Goal: Task Accomplishment & Management: Complete application form

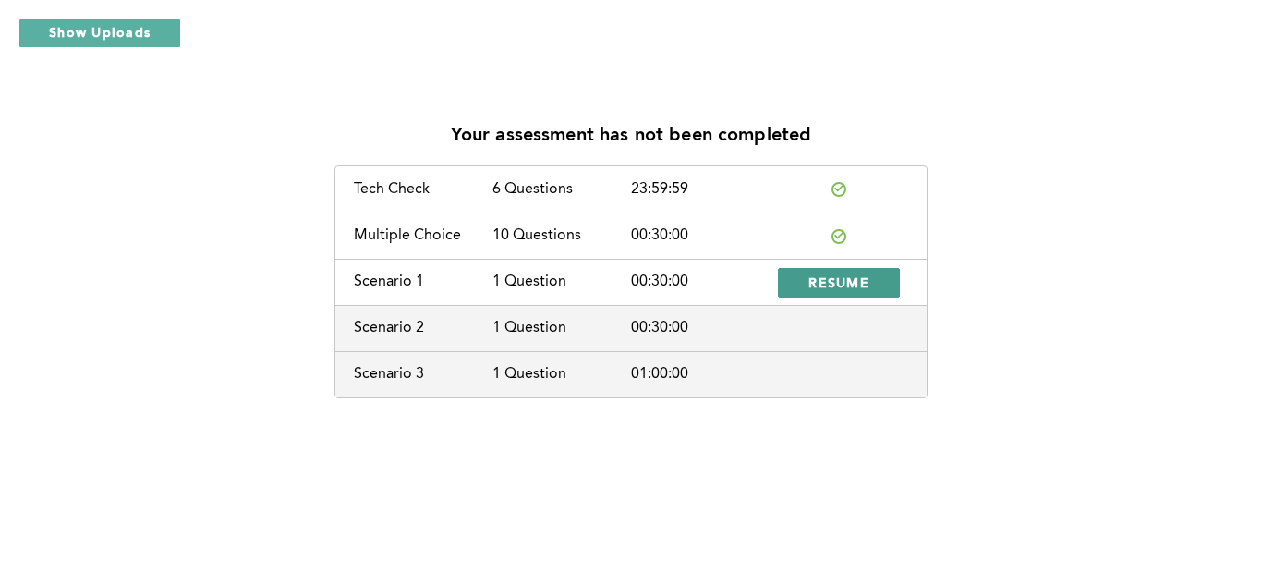
click at [823, 277] on span "RESUME" at bounding box center [839, 283] width 61 height 18
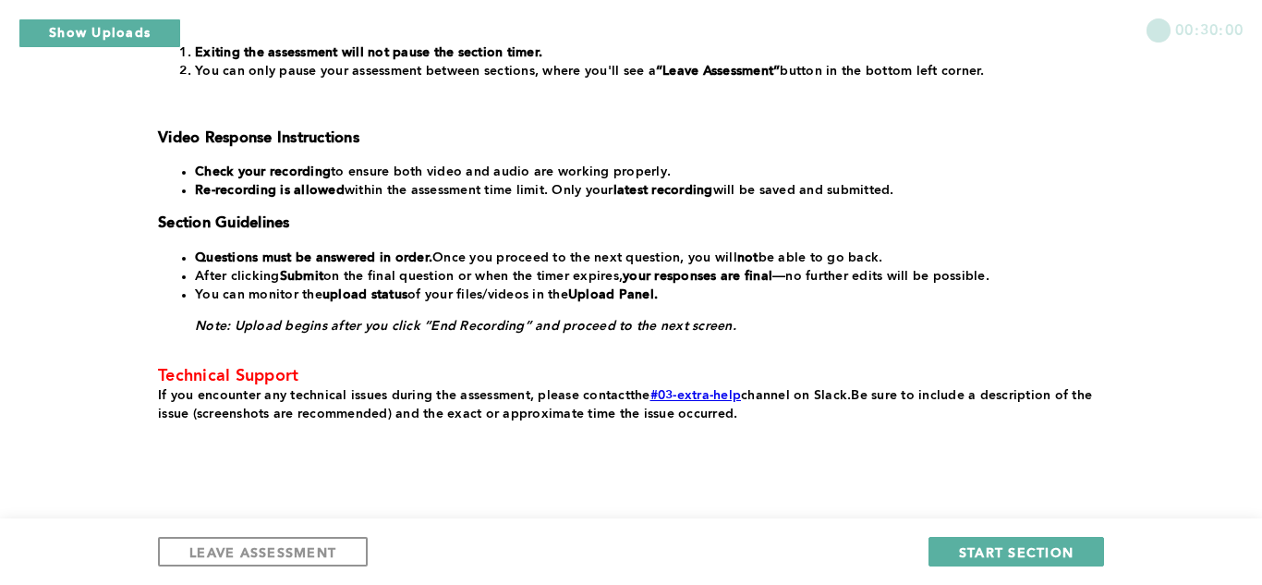
scroll to position [481, 0]
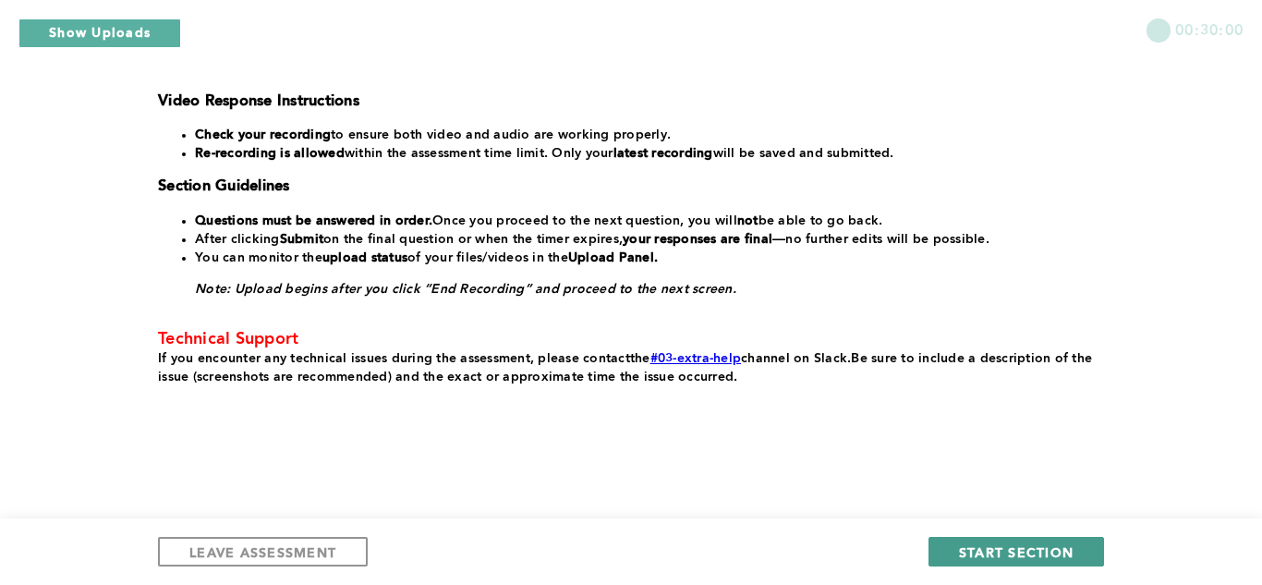
click at [1006, 548] on span "START SECTION" at bounding box center [1016, 552] width 115 height 18
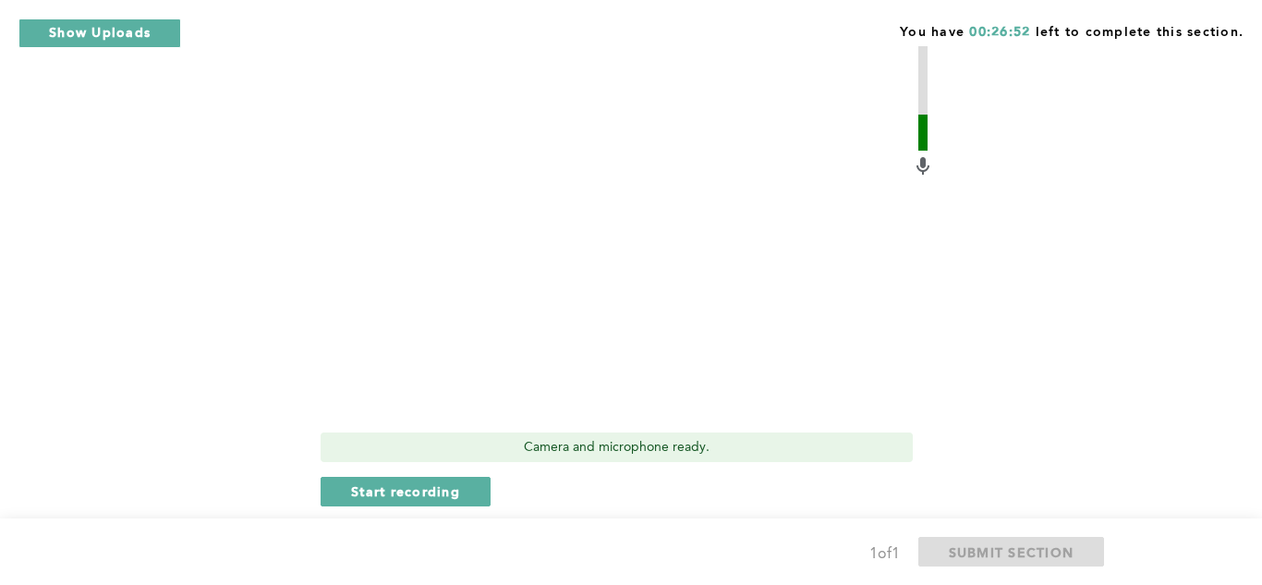
scroll to position [591, 0]
click at [394, 495] on span "Start recording" at bounding box center [405, 489] width 109 height 18
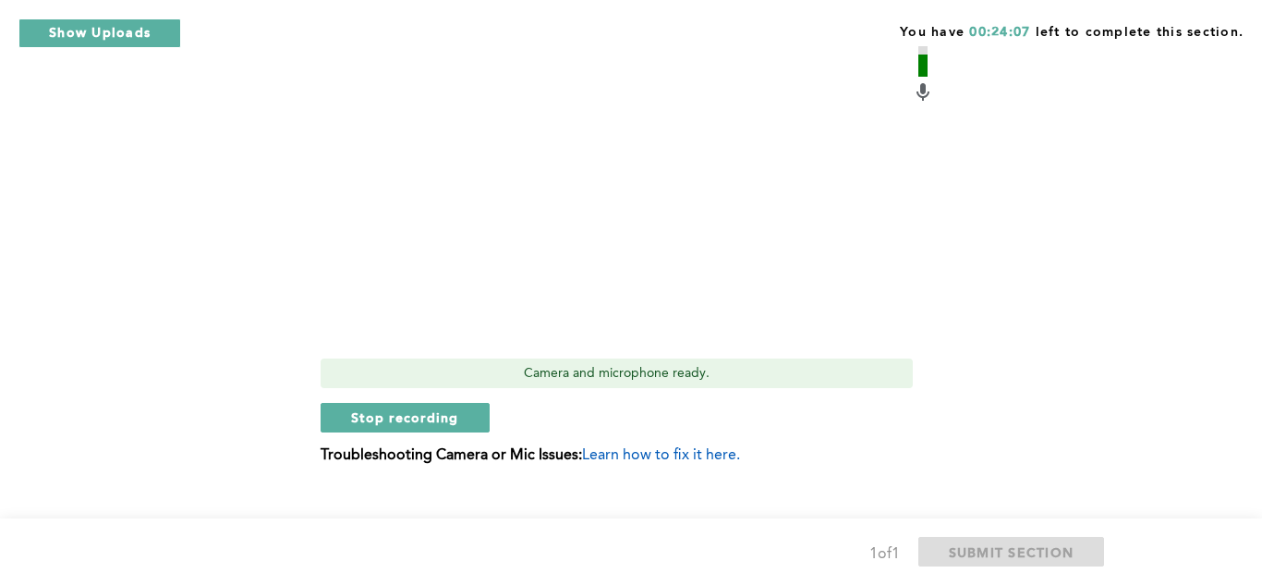
scroll to position [665, 0]
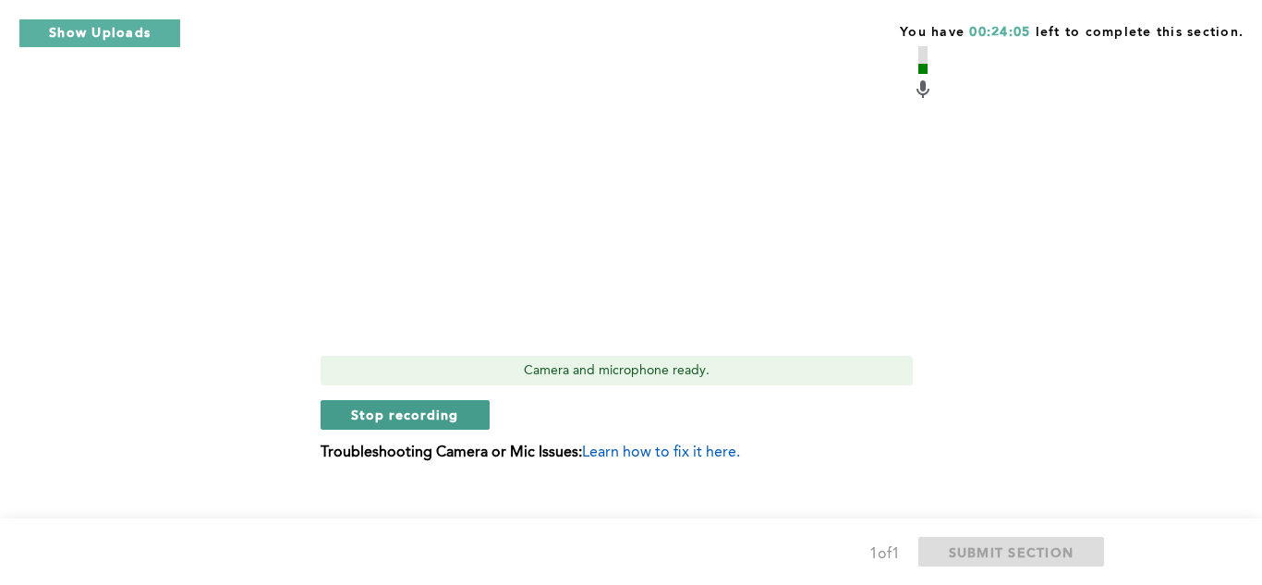
click at [389, 420] on span "Stop recording" at bounding box center [405, 415] width 108 height 18
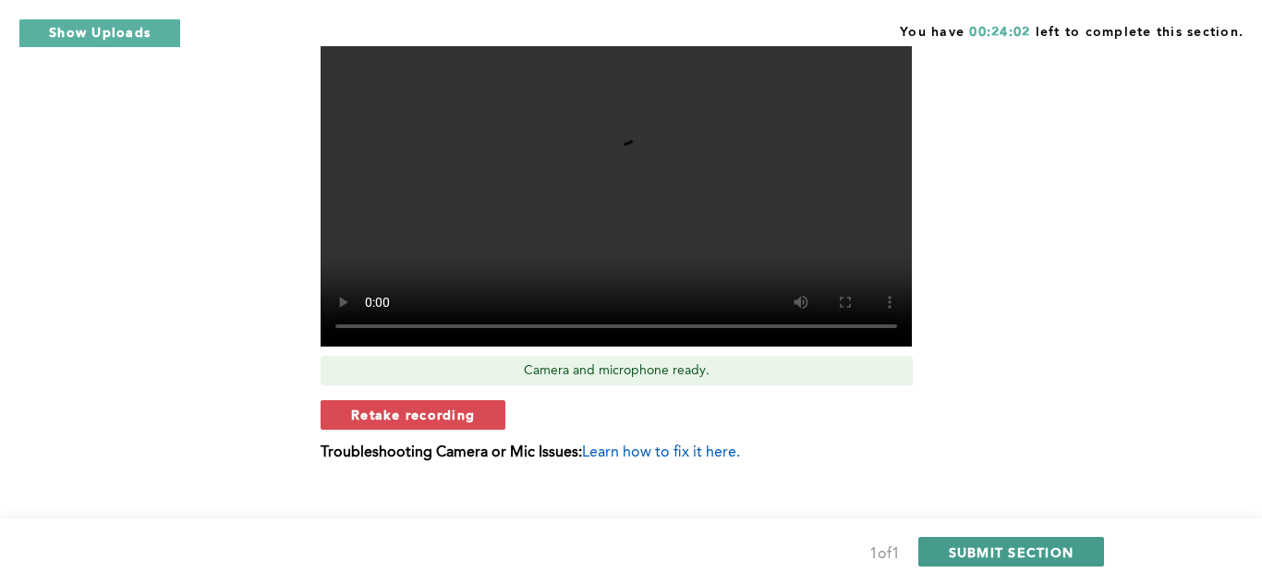
click at [1000, 546] on span "SUBMIT SECTION" at bounding box center [1012, 552] width 126 height 18
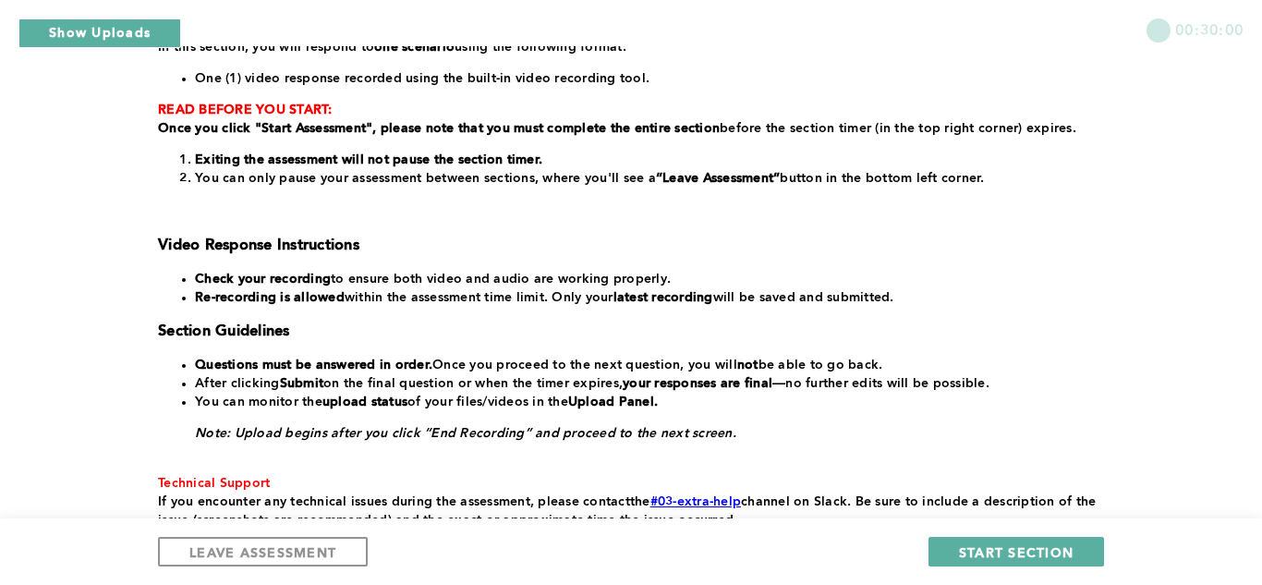
scroll to position [333, 0]
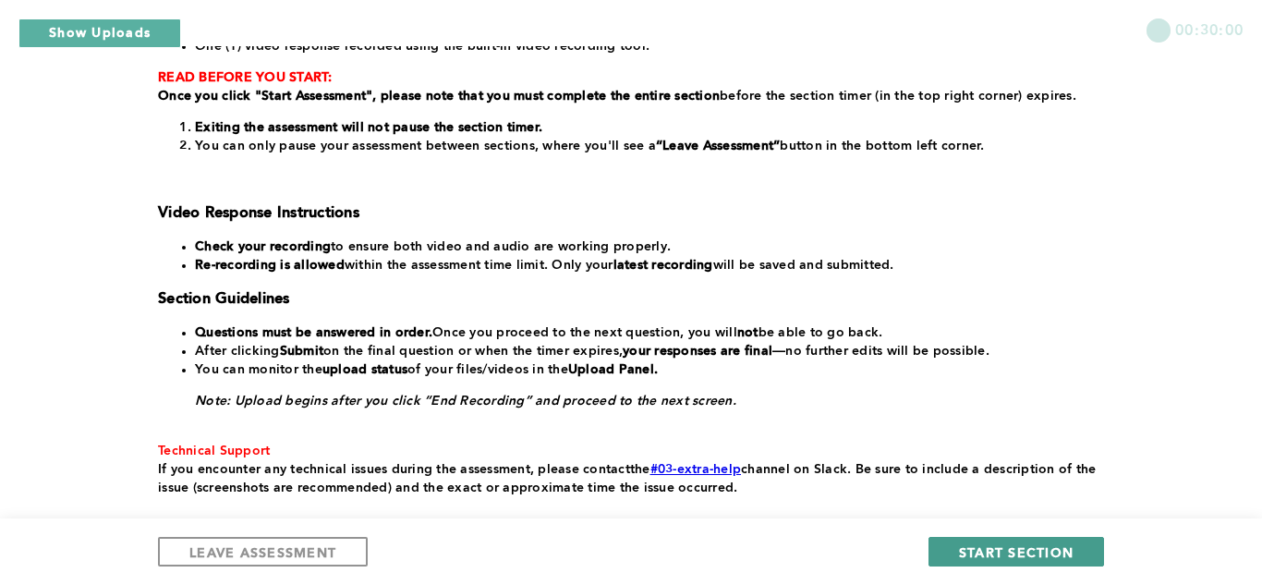
click at [980, 545] on span "START SECTION" at bounding box center [1016, 552] width 115 height 18
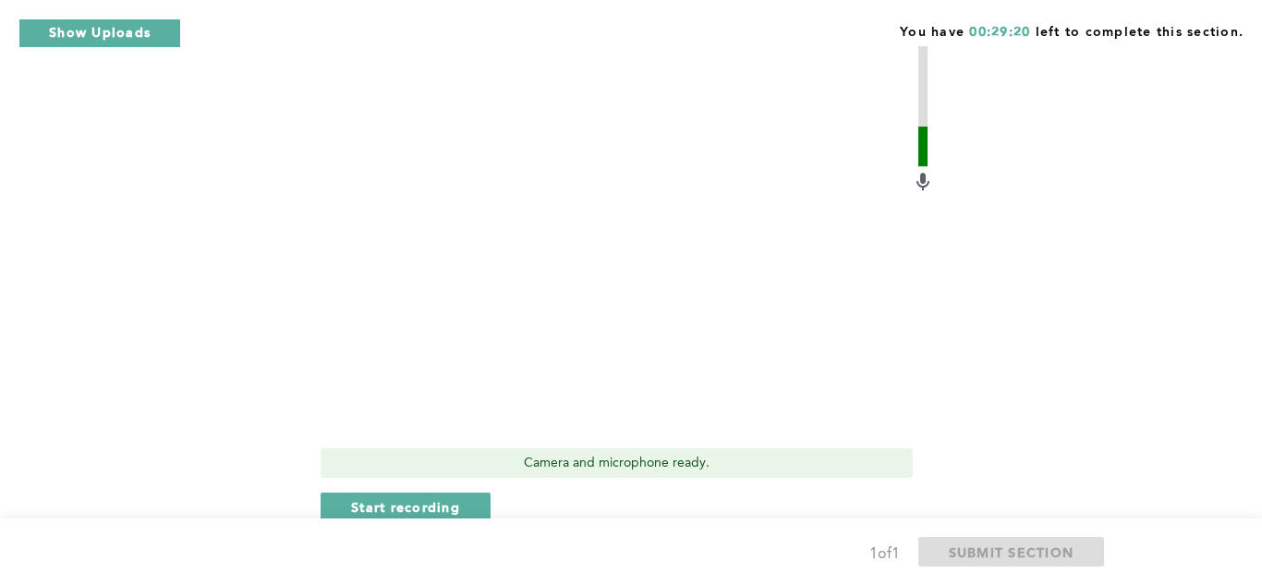
scroll to position [628, 0]
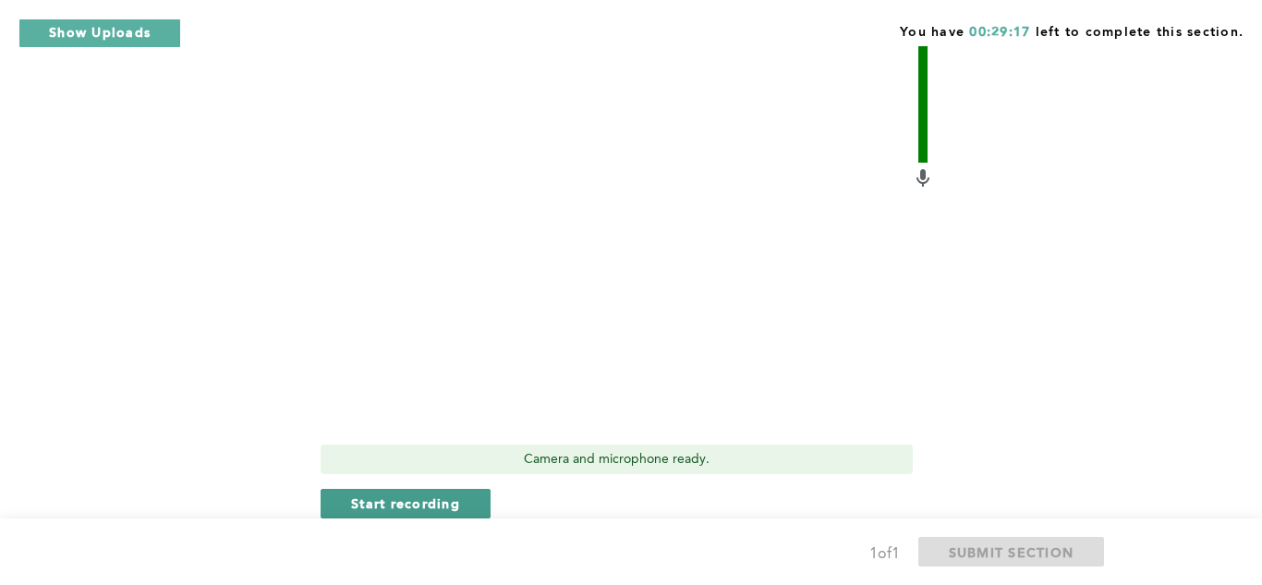
click at [418, 494] on span "Start recording" at bounding box center [405, 503] width 109 height 18
click at [416, 494] on span "Stop recording" at bounding box center [405, 503] width 108 height 18
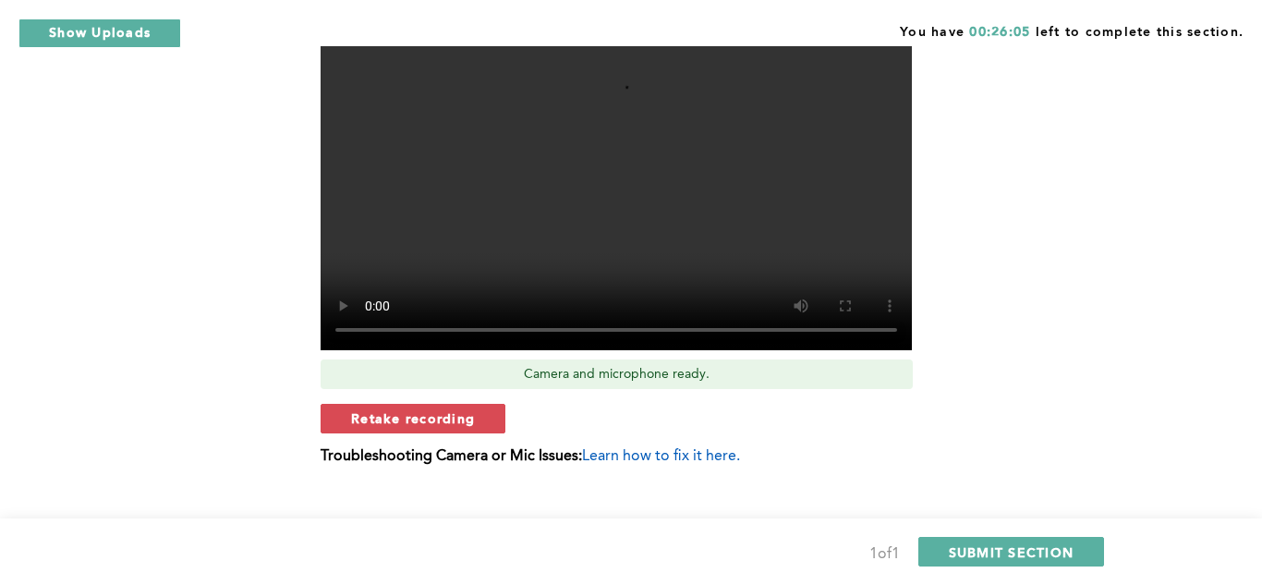
scroll to position [716, 0]
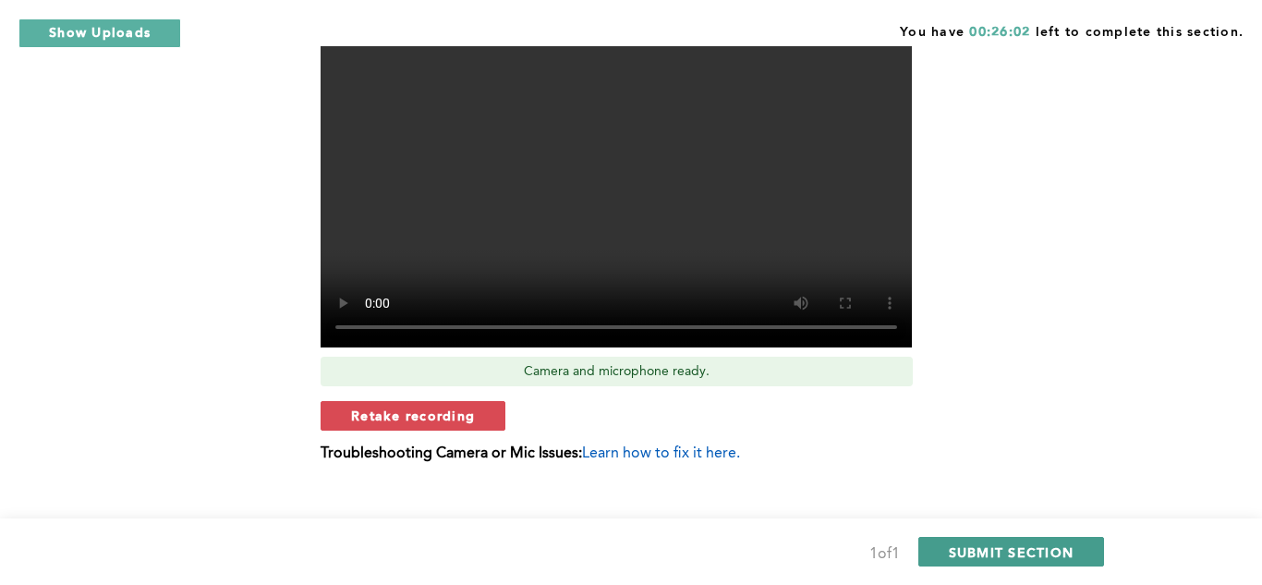
click at [1070, 553] on span "SUBMIT SECTION" at bounding box center [1012, 552] width 126 height 18
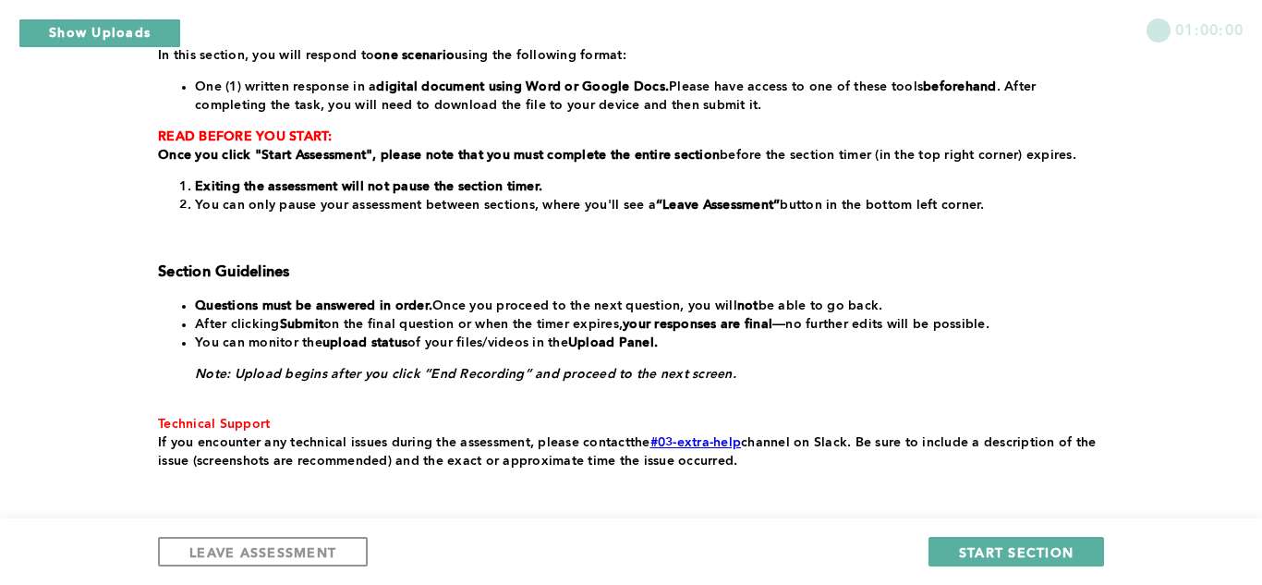
scroll to position [296, 0]
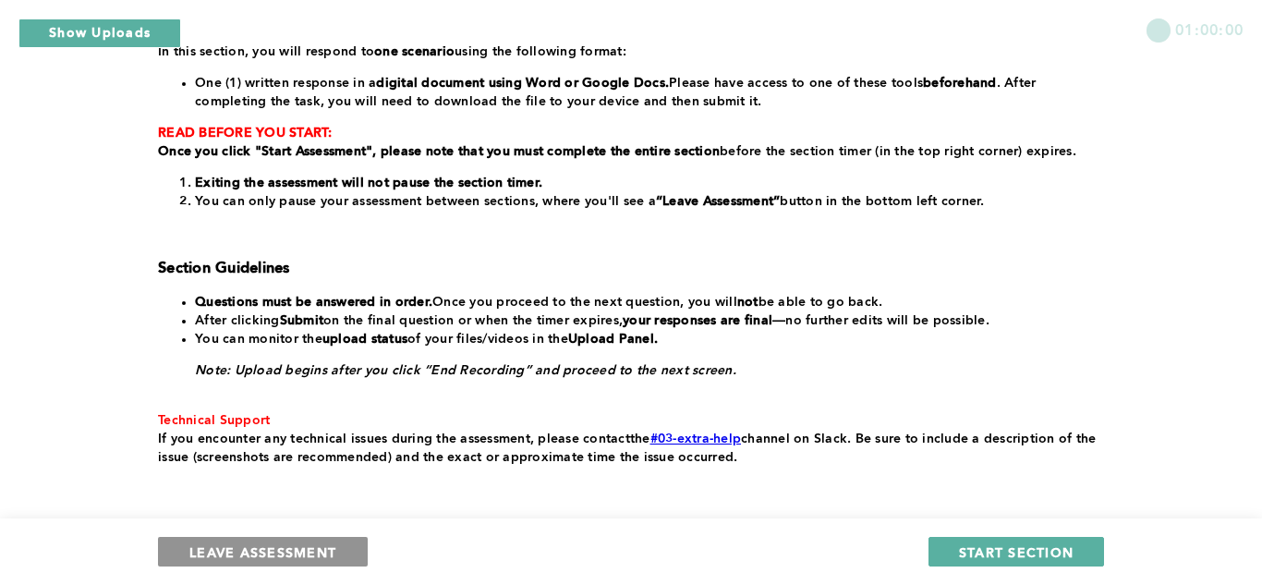
click at [318, 547] on span "LEAVE ASSESSMENT" at bounding box center [262, 552] width 147 height 18
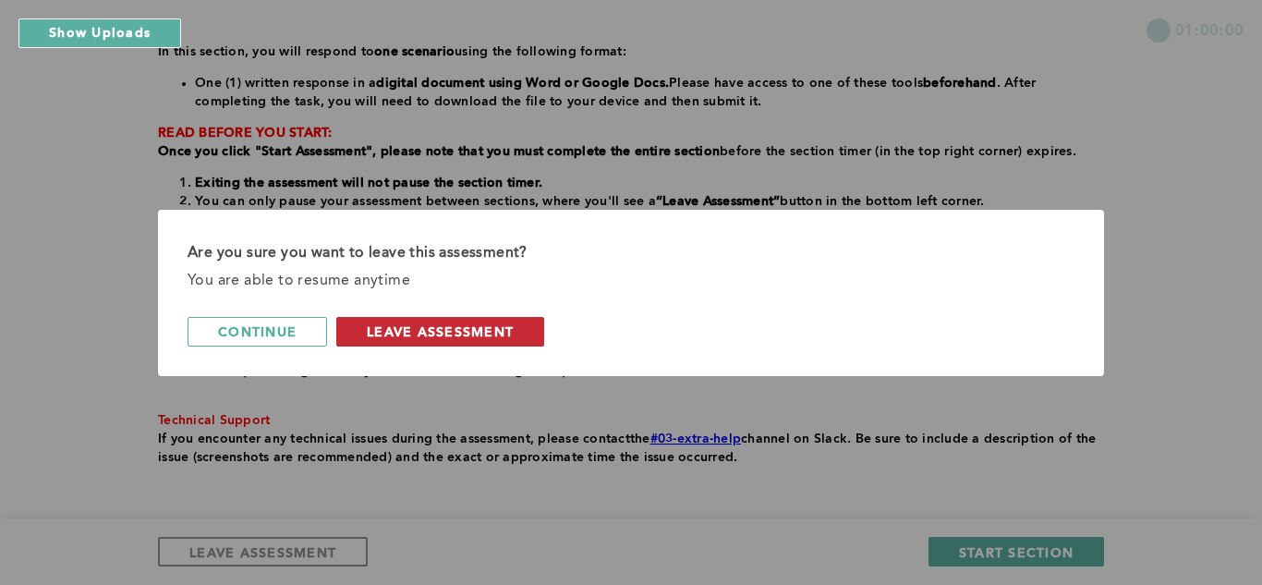
click at [447, 327] on span "leave assessment" at bounding box center [440, 332] width 147 height 18
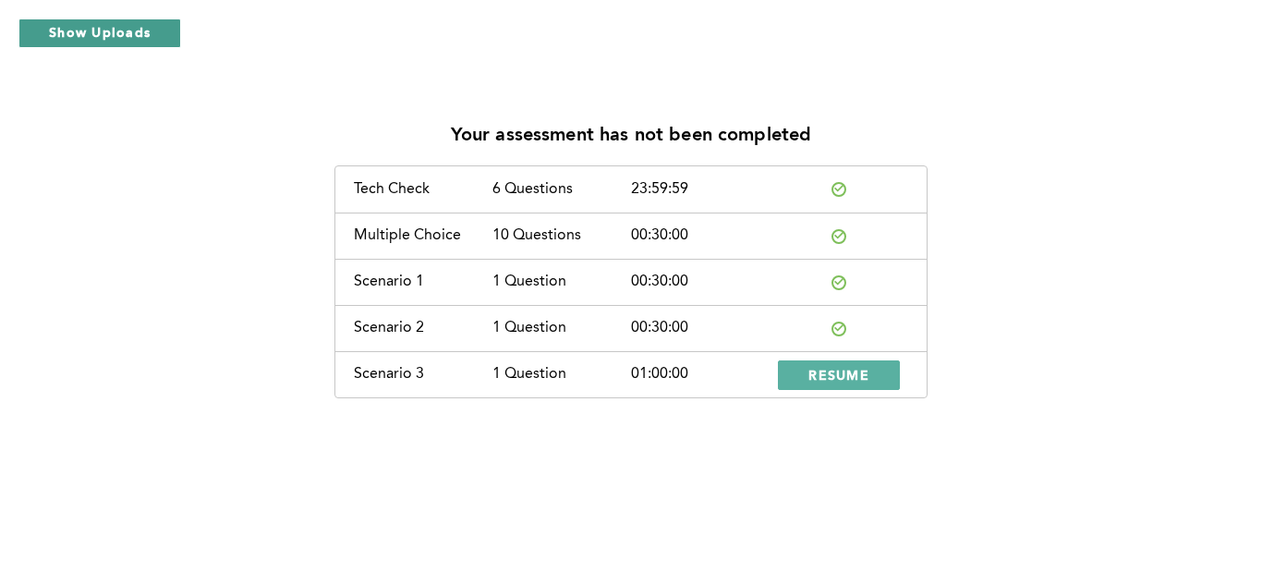
click at [93, 25] on button "Show Uploads" at bounding box center [99, 33] width 163 height 30
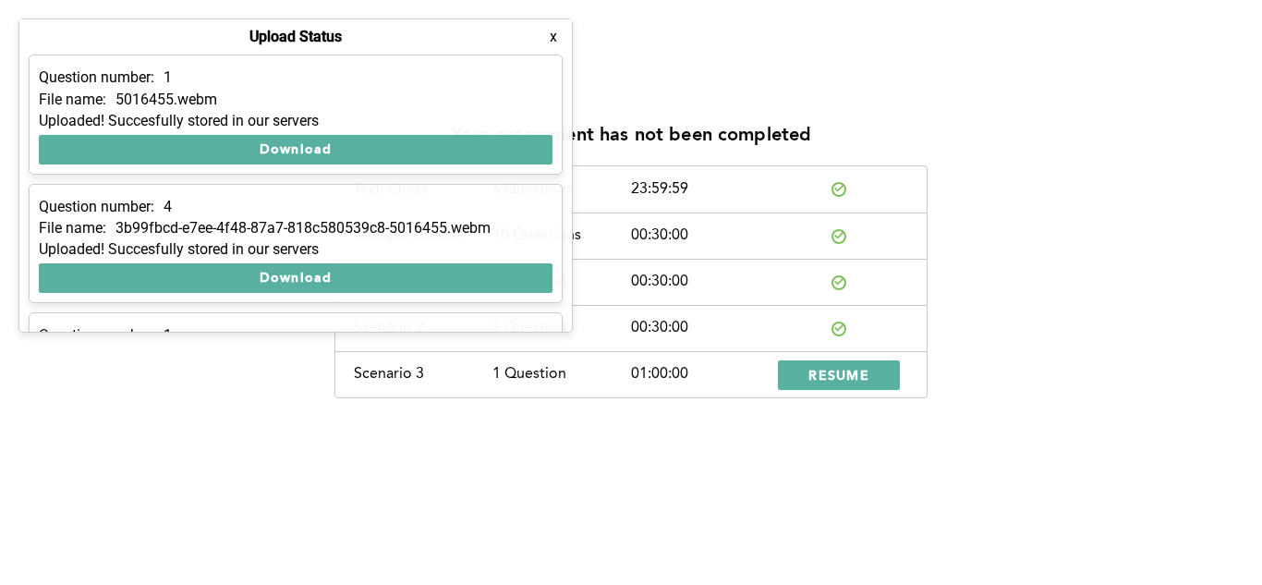
click at [550, 35] on button "x" at bounding box center [553, 37] width 18 height 18
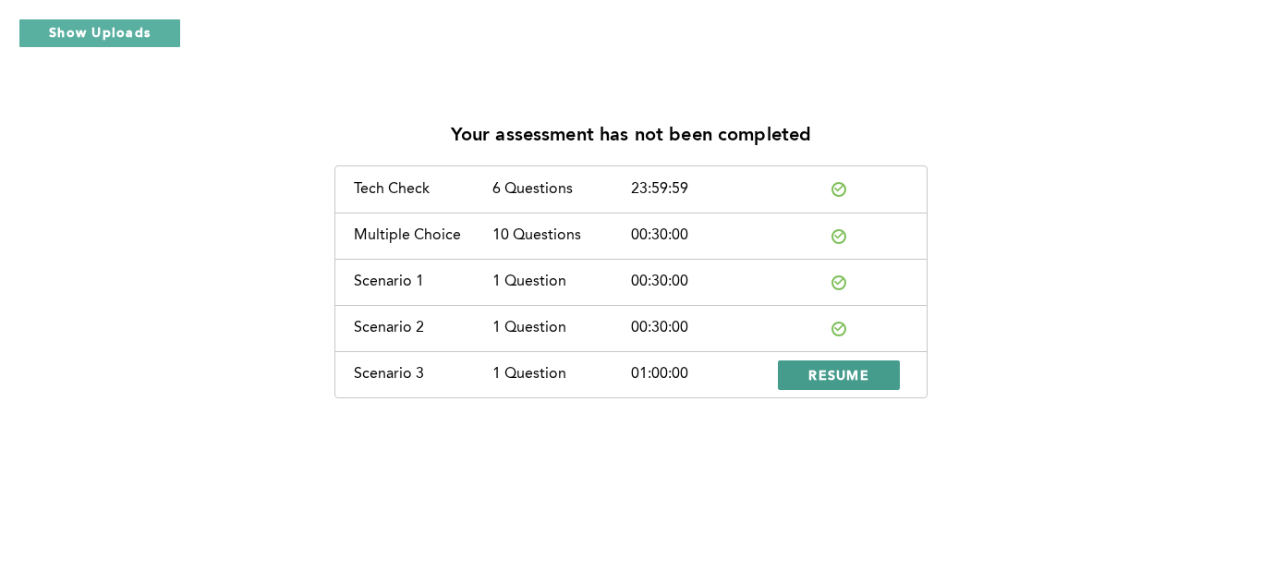
click at [862, 377] on span "RESUME" at bounding box center [839, 375] width 61 height 18
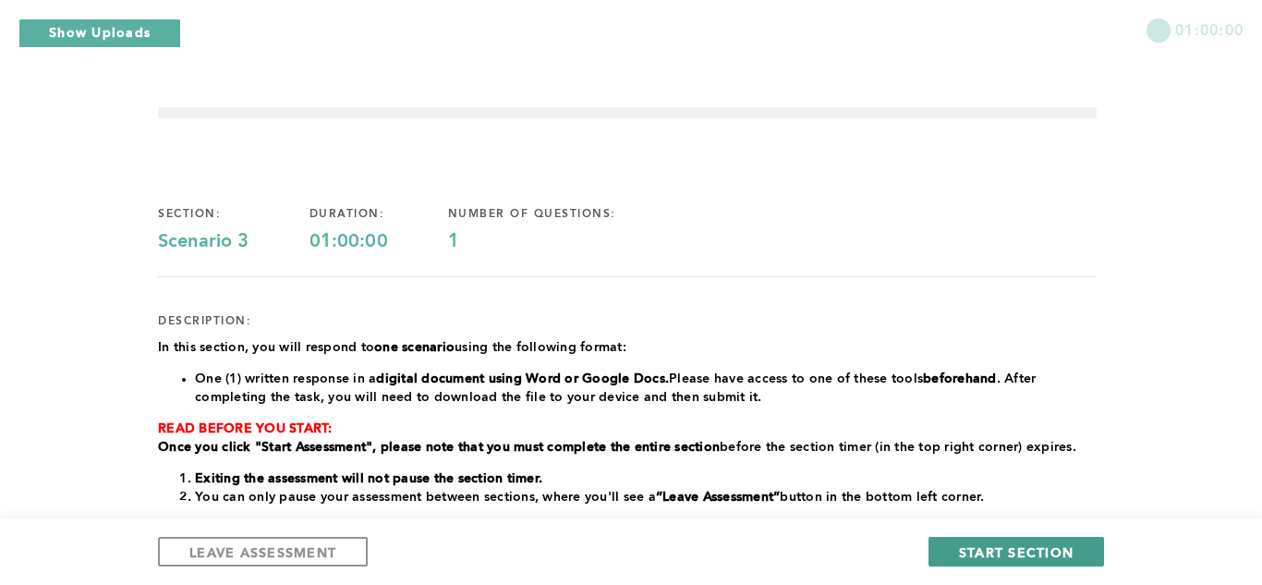
click at [994, 556] on span "START SECTION" at bounding box center [1016, 552] width 115 height 18
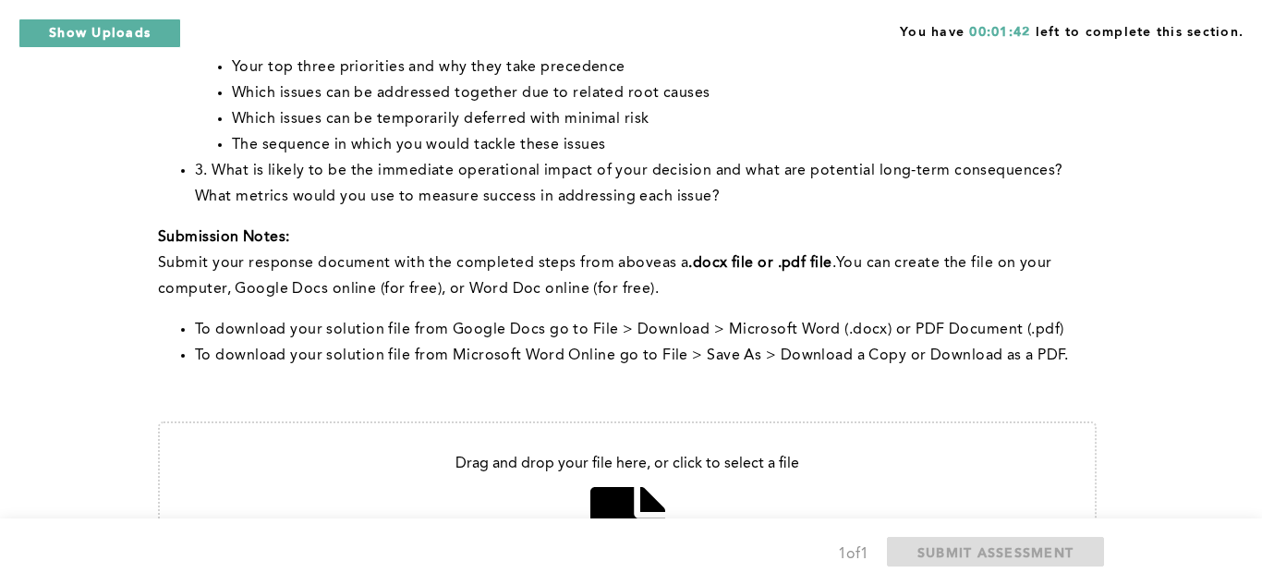
scroll to position [591, 0]
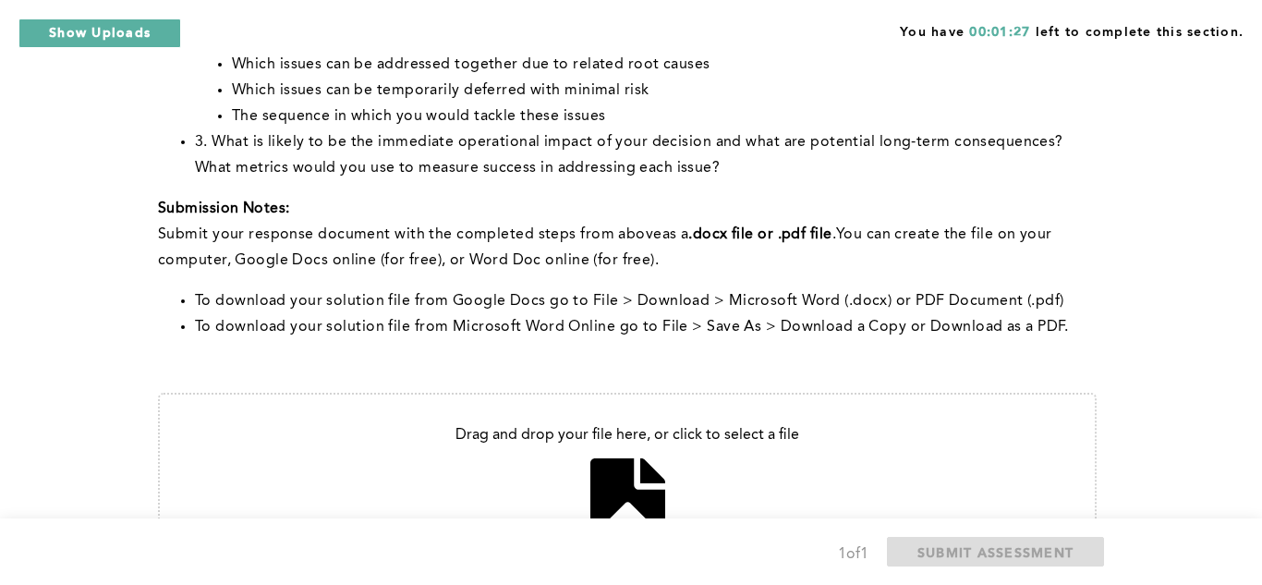
click at [663, 482] on input "file" at bounding box center [627, 493] width 935 height 196
type input "C:\fakepath\Because it’s Peak Season (1).pdf"
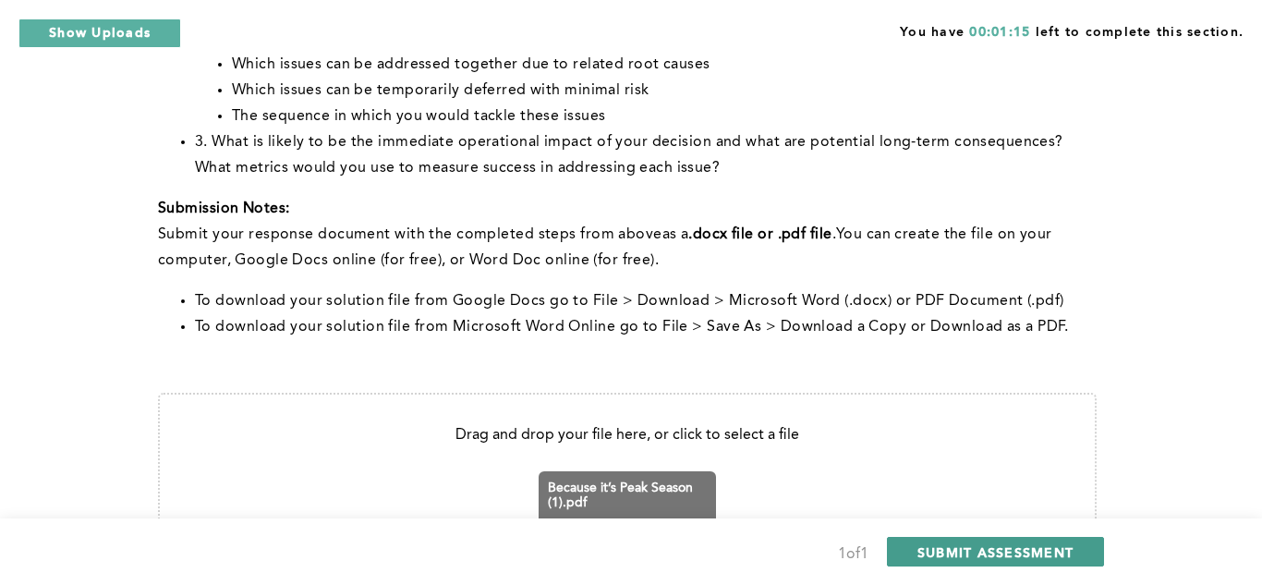
click at [991, 553] on span "SUBMIT ASSESSMENT" at bounding box center [996, 552] width 156 height 18
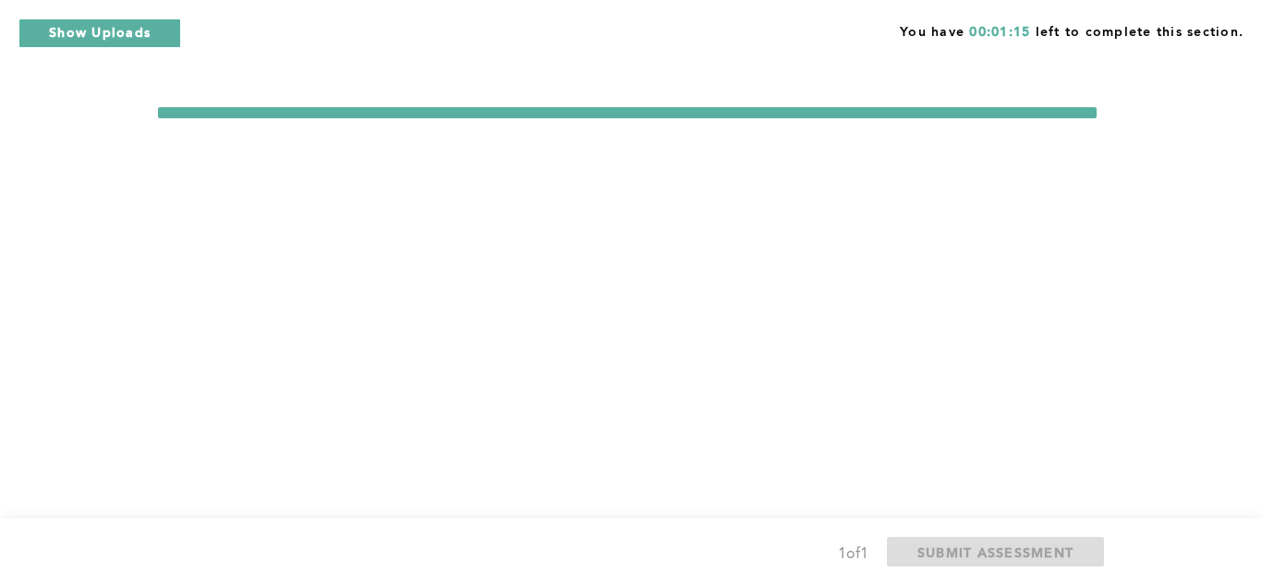
scroll to position [0, 0]
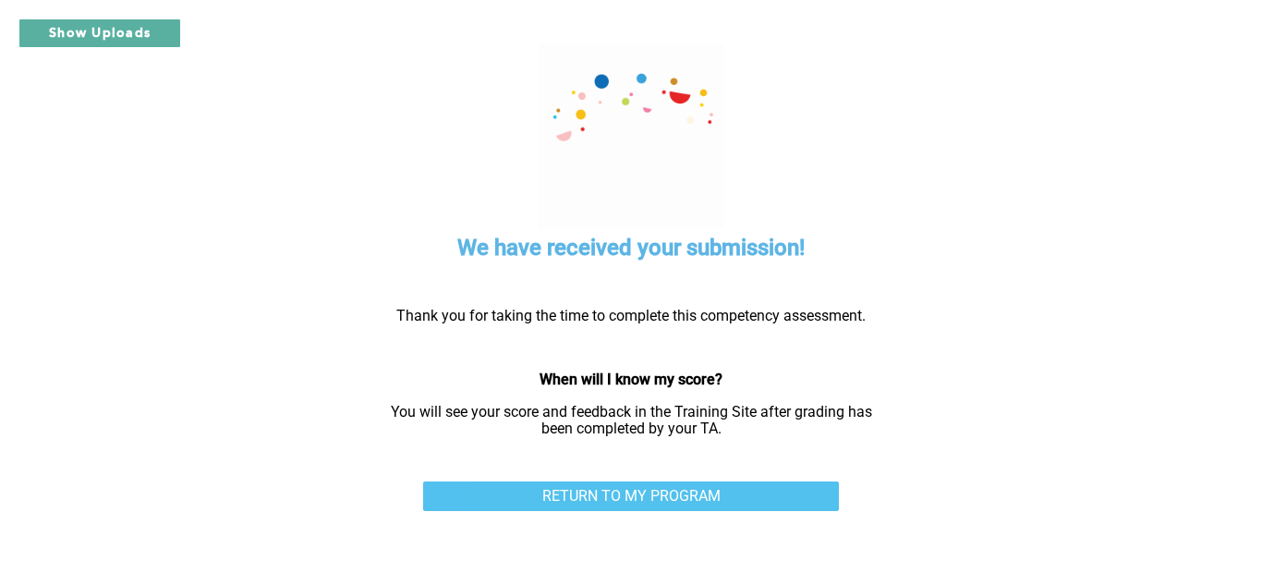
click at [698, 493] on link "RETURN TO MY PROGRAM" at bounding box center [631, 497] width 416 height 30
